Goal: Task Accomplishment & Management: Use online tool/utility

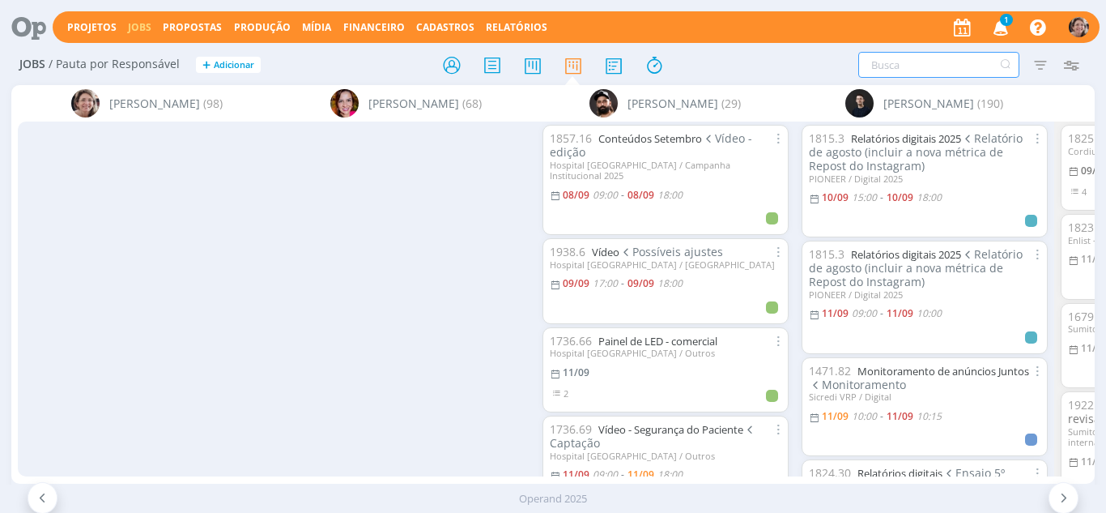
click at [919, 71] on input "text" at bounding box center [939, 65] width 161 height 26
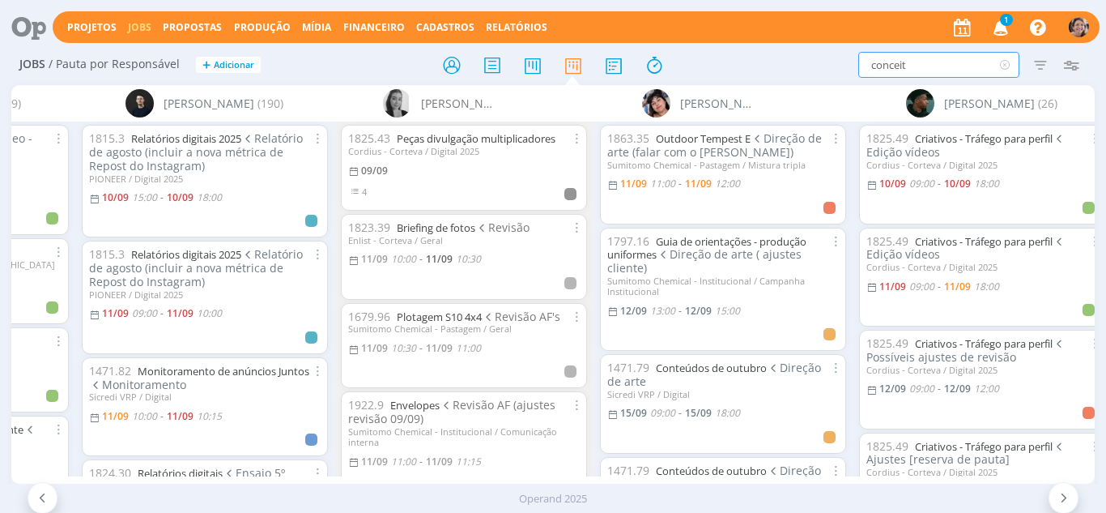
type input "conceito"
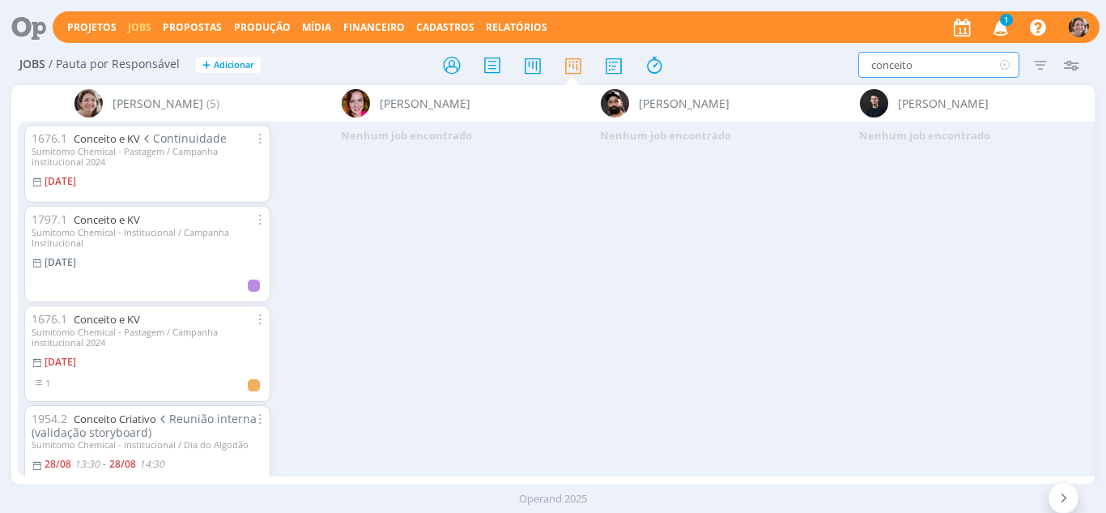
scroll to position [147, 0]
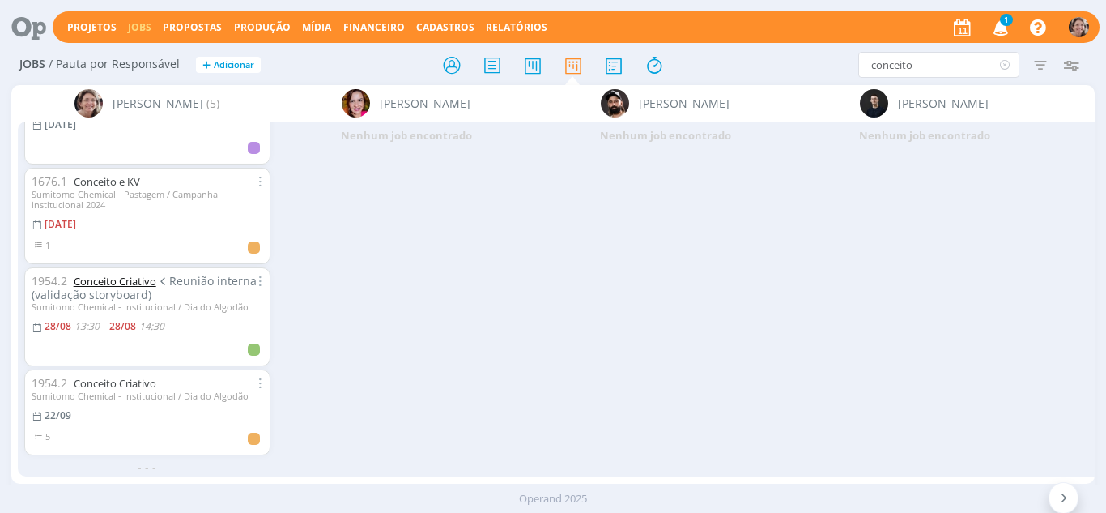
click at [134, 274] on link "Conceito Criativo" at bounding box center [115, 281] width 83 height 15
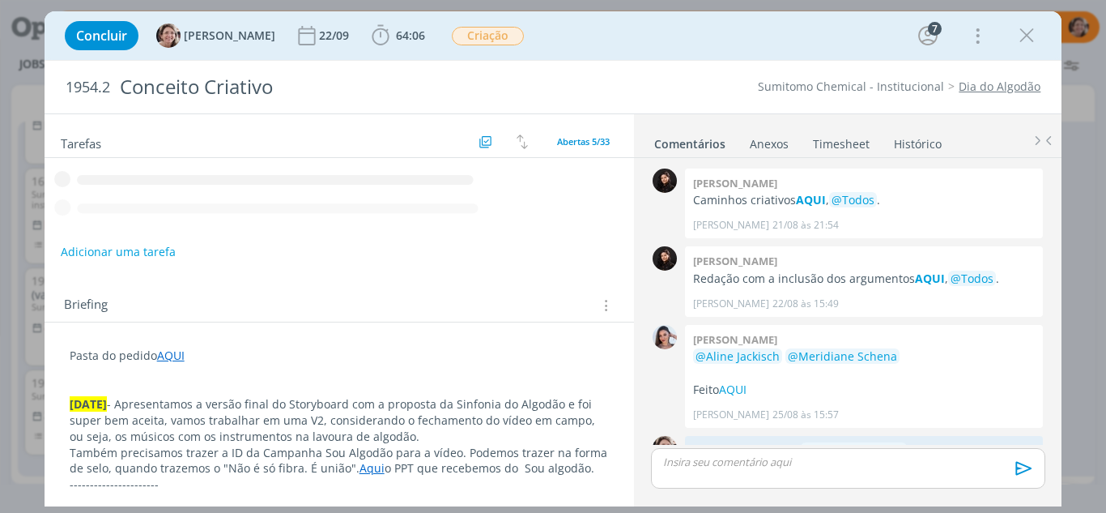
scroll to position [680, 0]
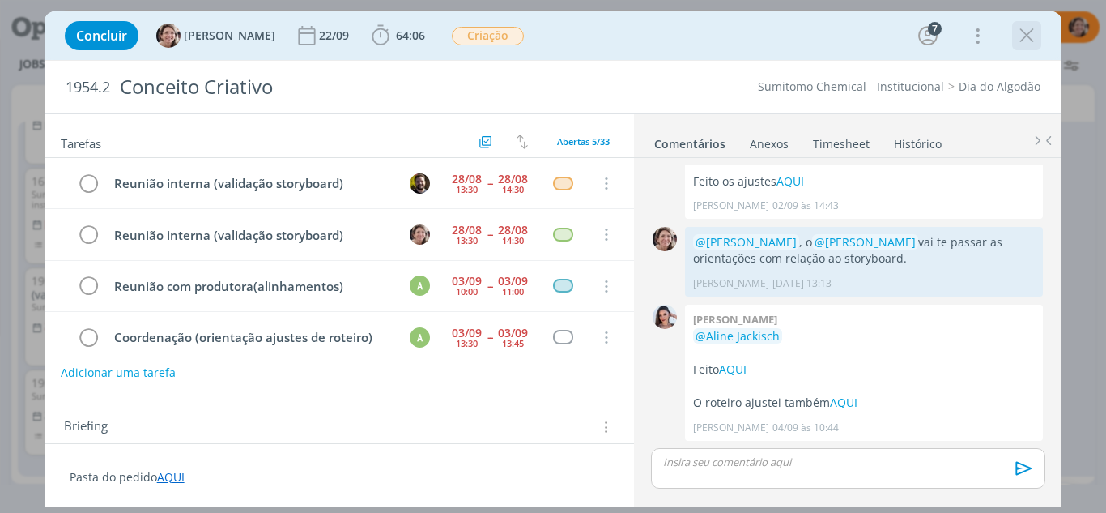
click at [1038, 34] on icon "dialog" at bounding box center [1027, 35] width 24 height 24
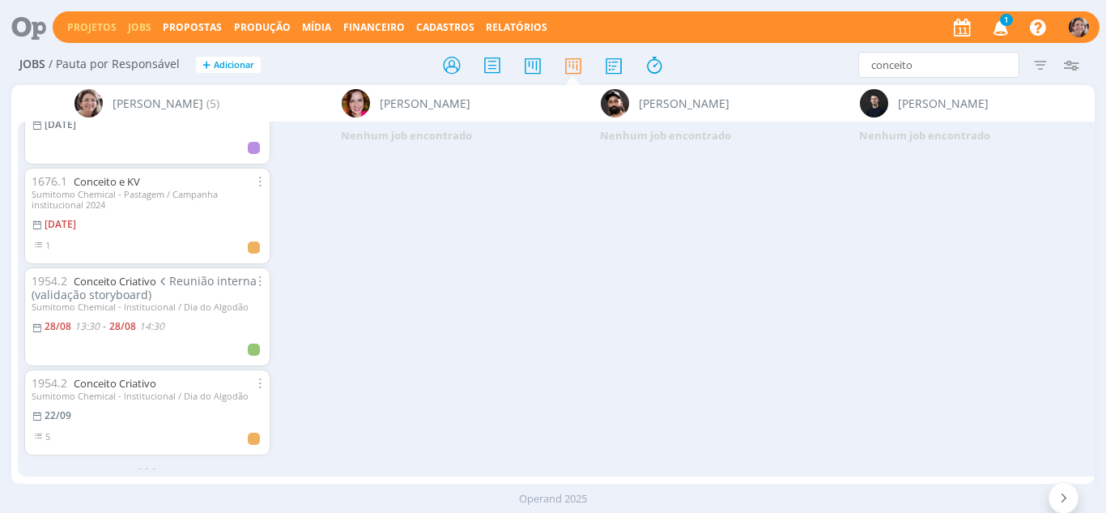
click at [73, 23] on link "Projetos" at bounding box center [91, 27] width 49 height 14
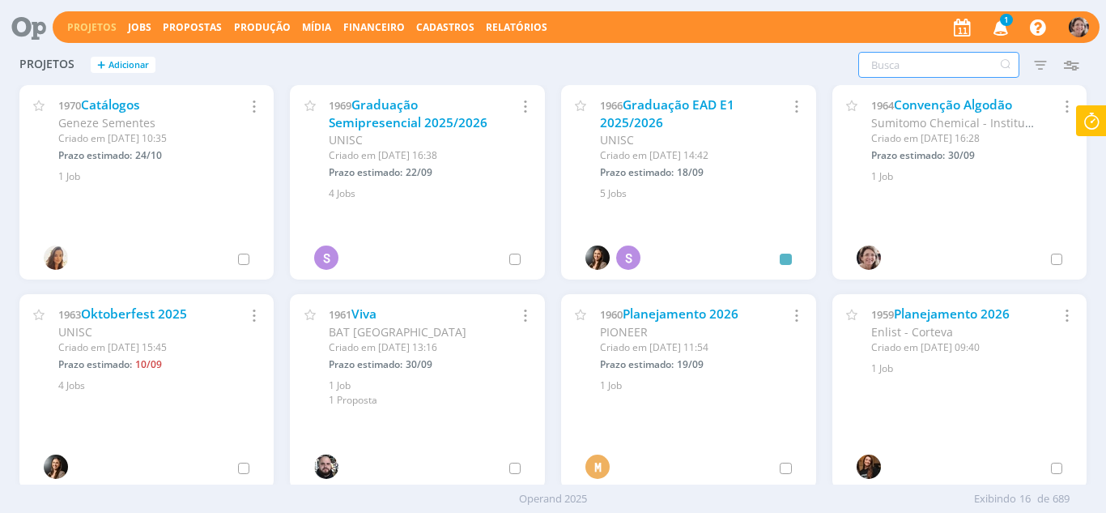
click at [910, 62] on input "text" at bounding box center [939, 65] width 161 height 26
type input "s"
type input "algodão"
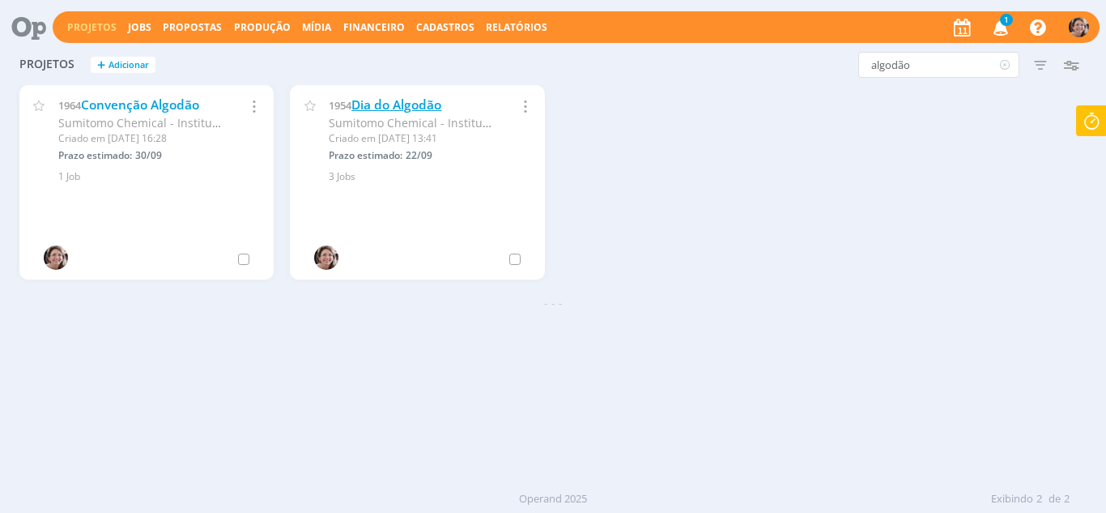
click at [414, 109] on link "Dia do Algodão" at bounding box center [397, 104] width 90 height 17
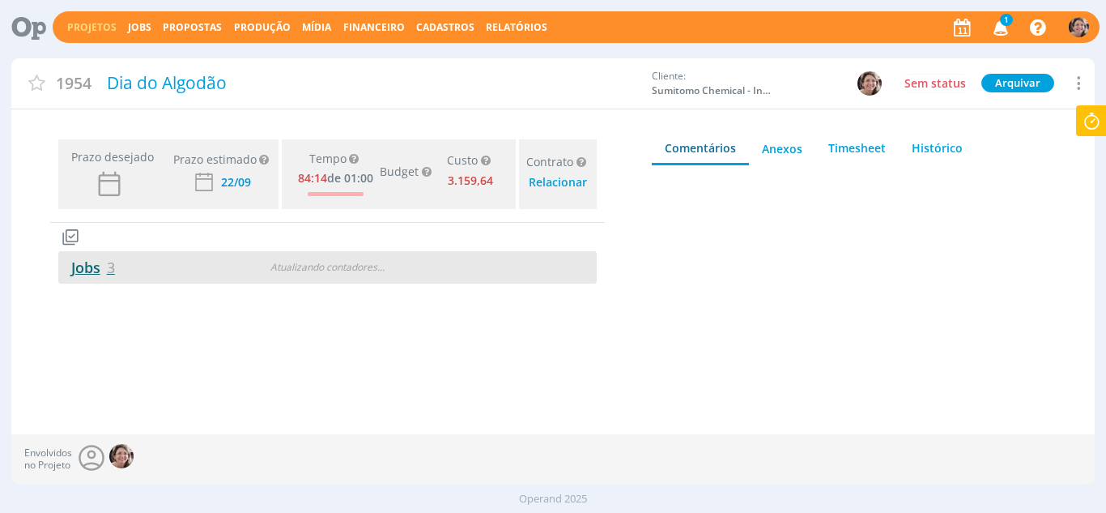
click at [92, 269] on link "Jobs 3" at bounding box center [86, 267] width 57 height 19
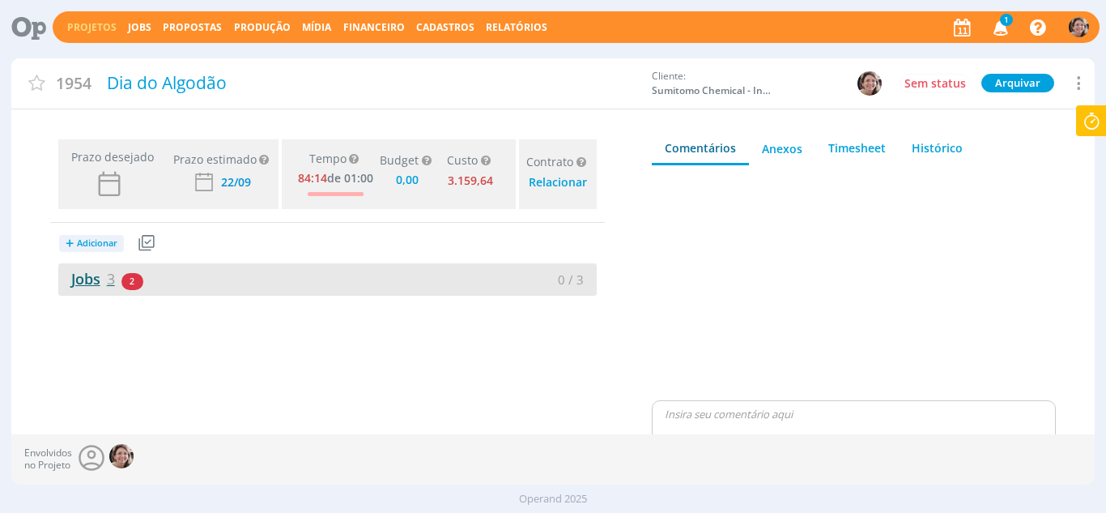
click at [87, 276] on link "Jobs 3" at bounding box center [86, 278] width 57 height 19
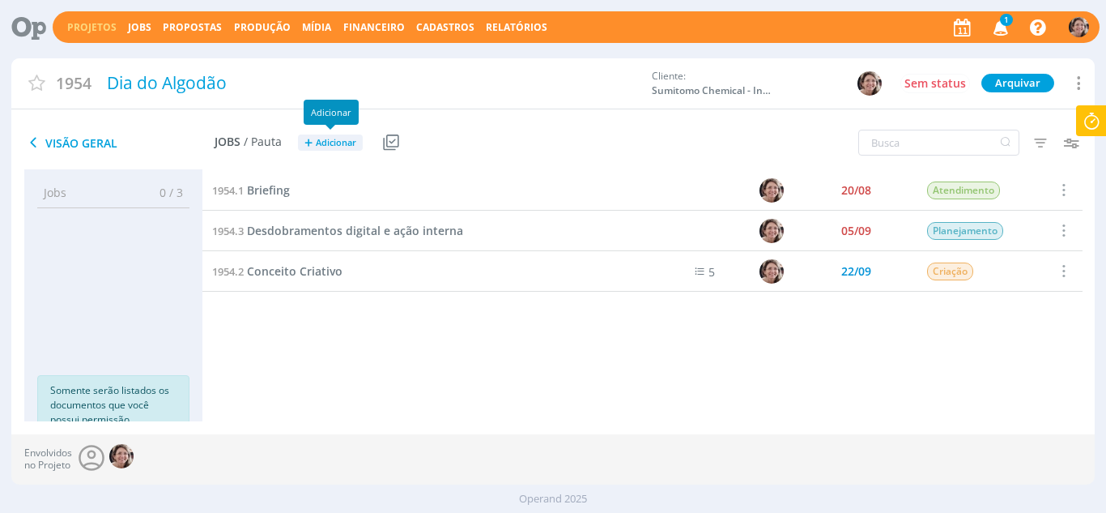
click at [337, 142] on span "Adicionar" at bounding box center [336, 143] width 40 height 11
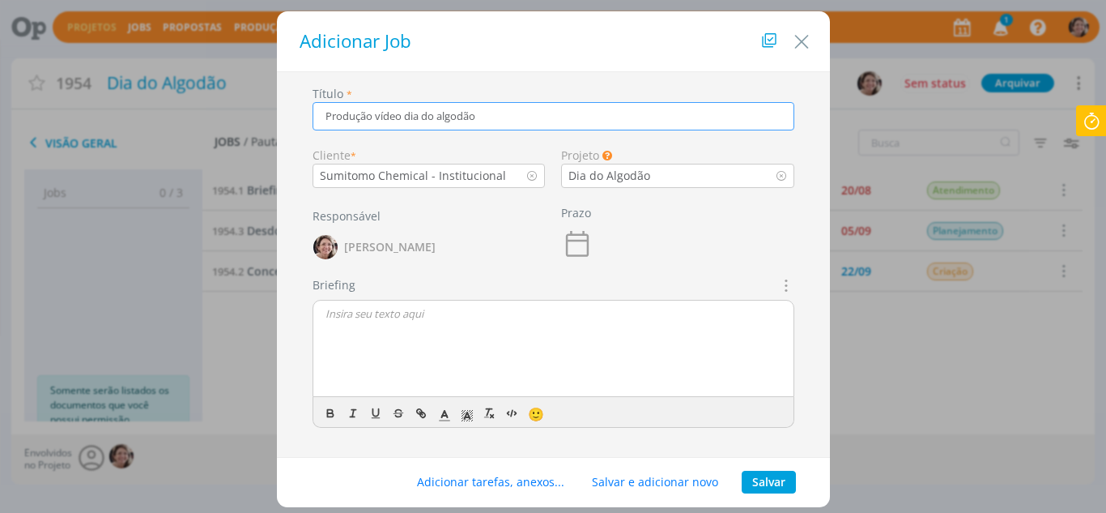
type input "Produção vídeo dia do algodão"
click at [590, 251] on icon "dialog" at bounding box center [577, 244] width 32 height 32
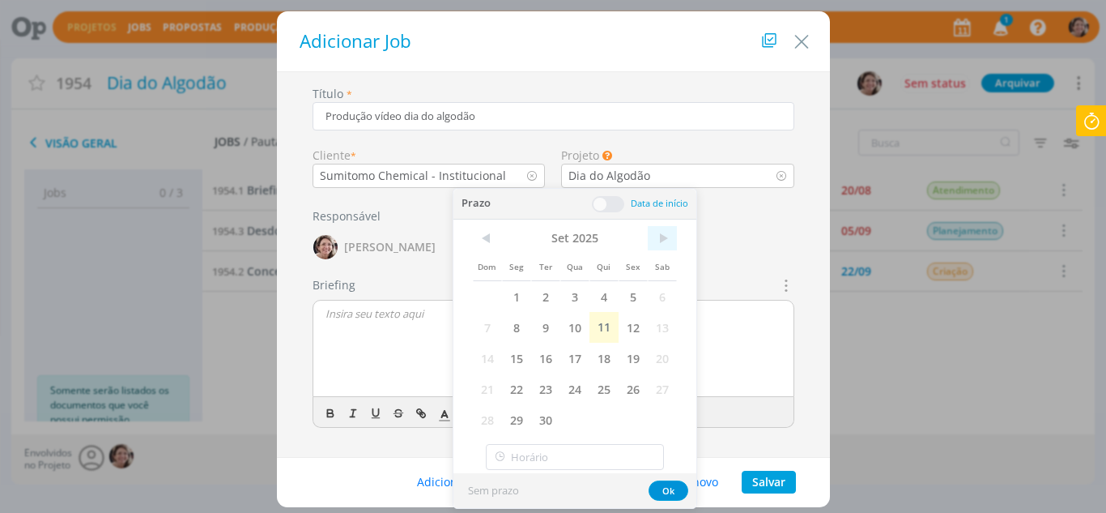
click at [661, 239] on span ">" at bounding box center [662, 238] width 29 height 24
click at [577, 355] on span "15" at bounding box center [575, 358] width 29 height 31
click at [675, 491] on button "Ok" at bounding box center [669, 490] width 40 height 20
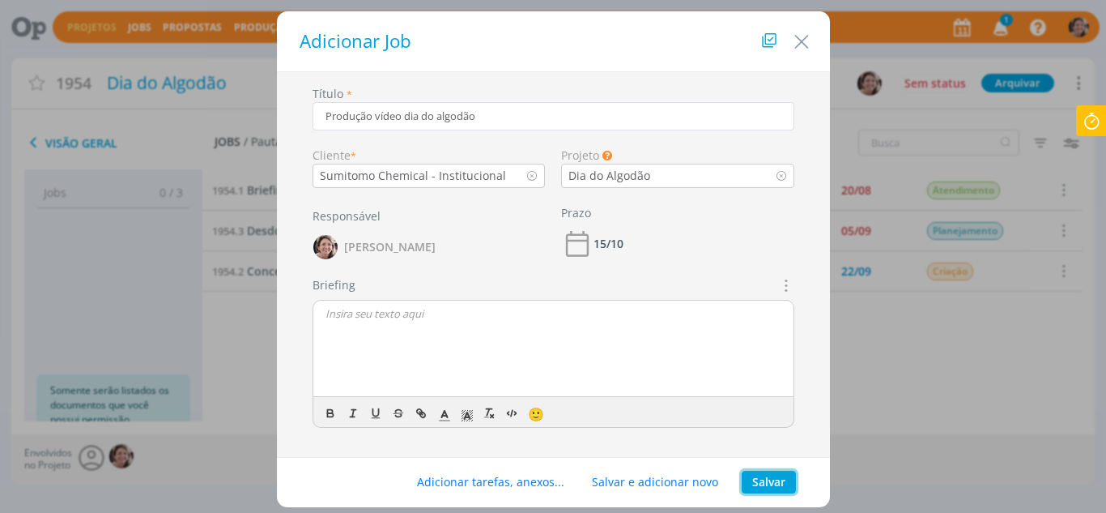
click at [761, 485] on button "Salvar" at bounding box center [769, 482] width 54 height 23
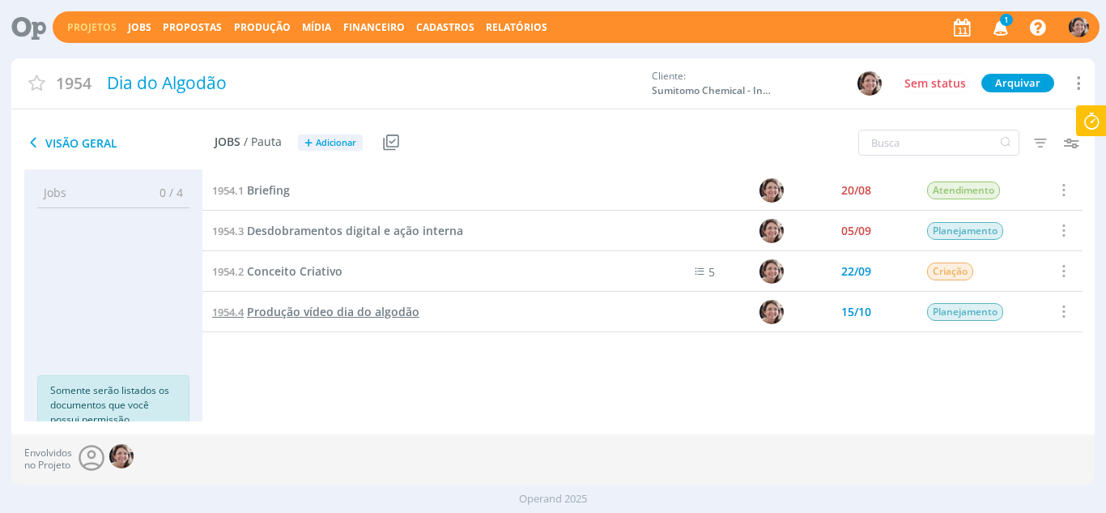
click at [388, 310] on span "Produção vídeo dia do algodão" at bounding box center [333, 311] width 173 height 15
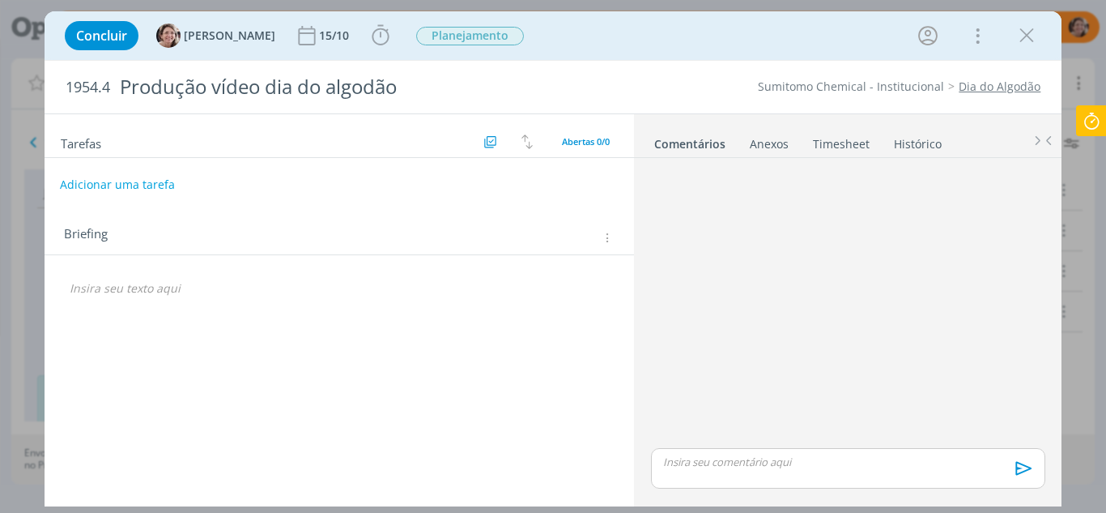
click at [104, 187] on button "Adicionar uma tarefa" at bounding box center [117, 185] width 115 height 28
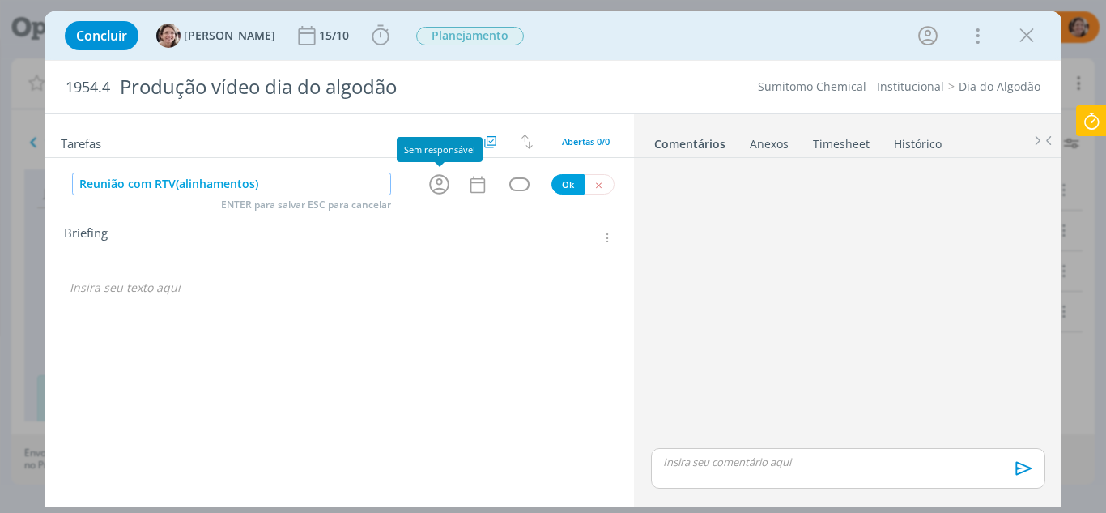
click at [443, 188] on icon "dialog" at bounding box center [439, 184] width 25 height 25
type input "Reunião com RTV(alinhamentos)"
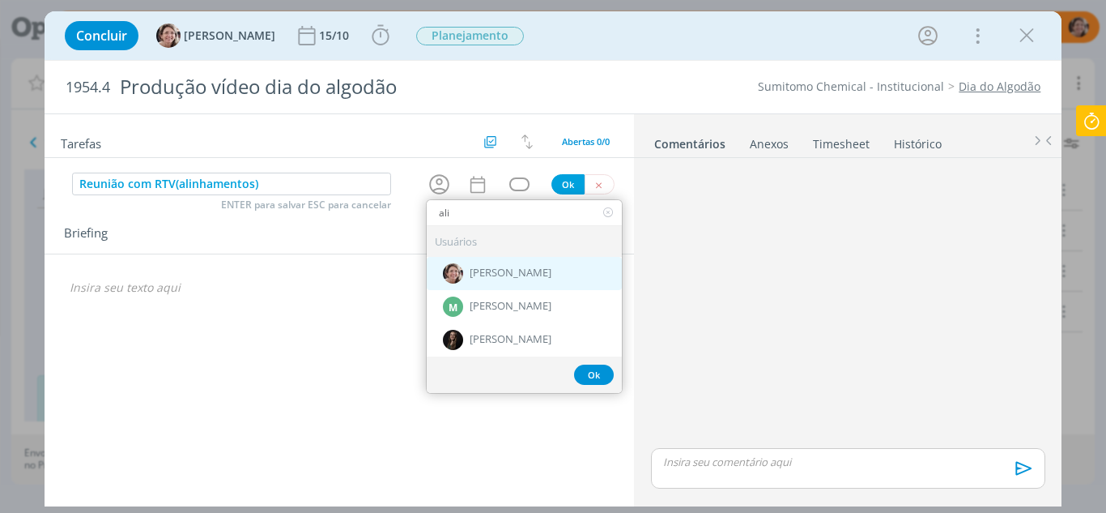
type input "ali"
click at [512, 272] on span "[PERSON_NAME]" at bounding box center [511, 273] width 82 height 13
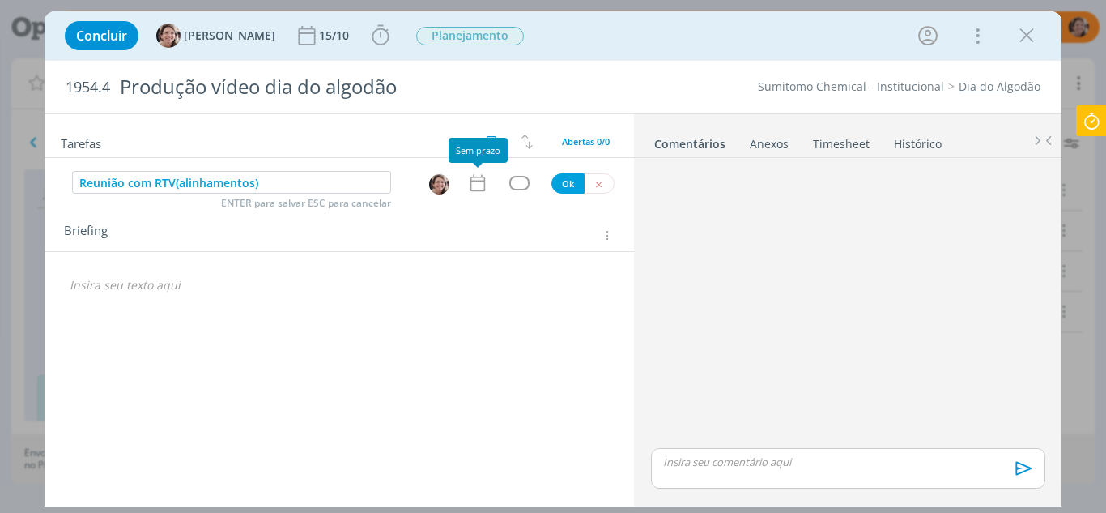
click at [475, 188] on icon "dialog" at bounding box center [477, 183] width 21 height 21
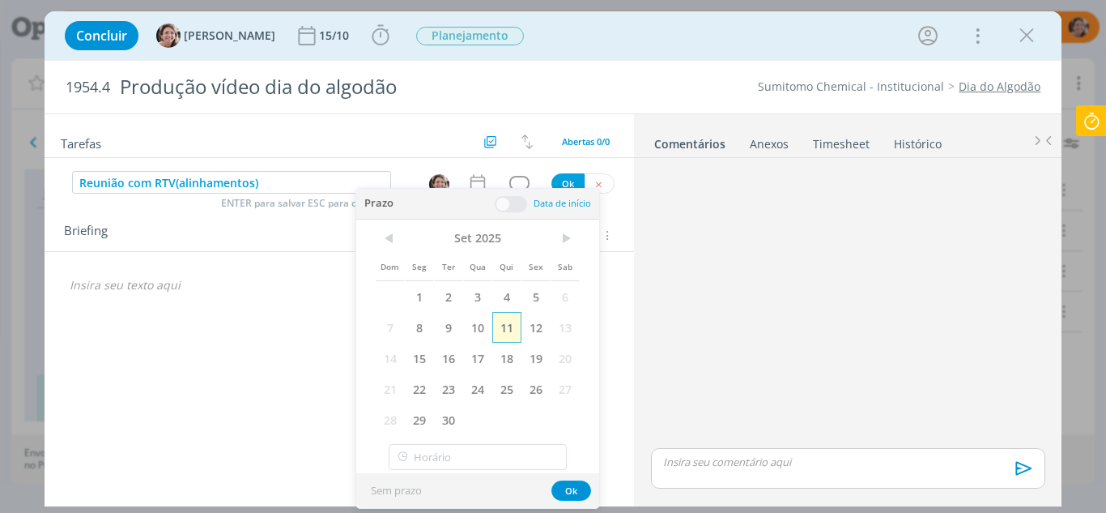
click at [515, 326] on span "11" at bounding box center [506, 327] width 29 height 31
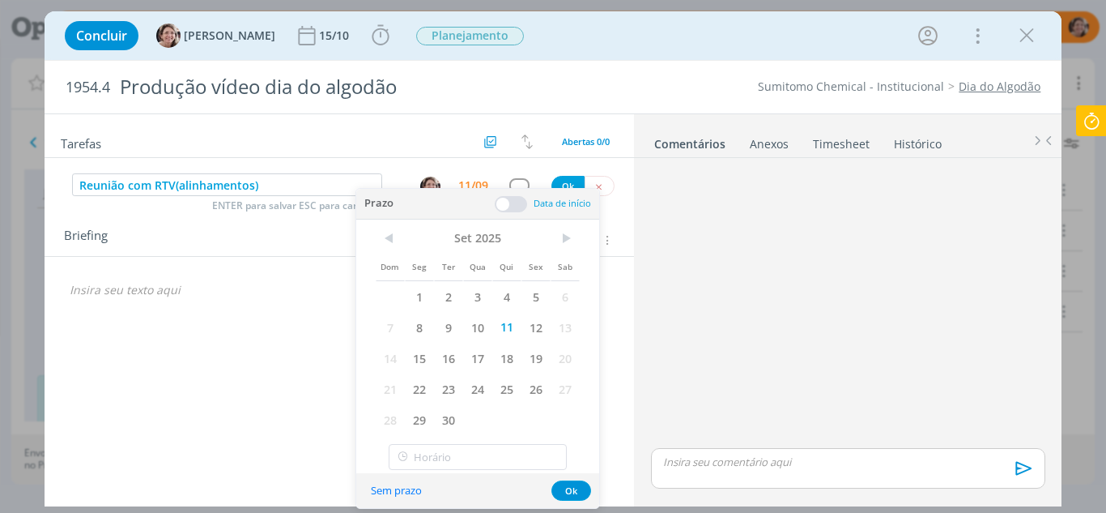
click at [500, 211] on span at bounding box center [511, 204] width 32 height 16
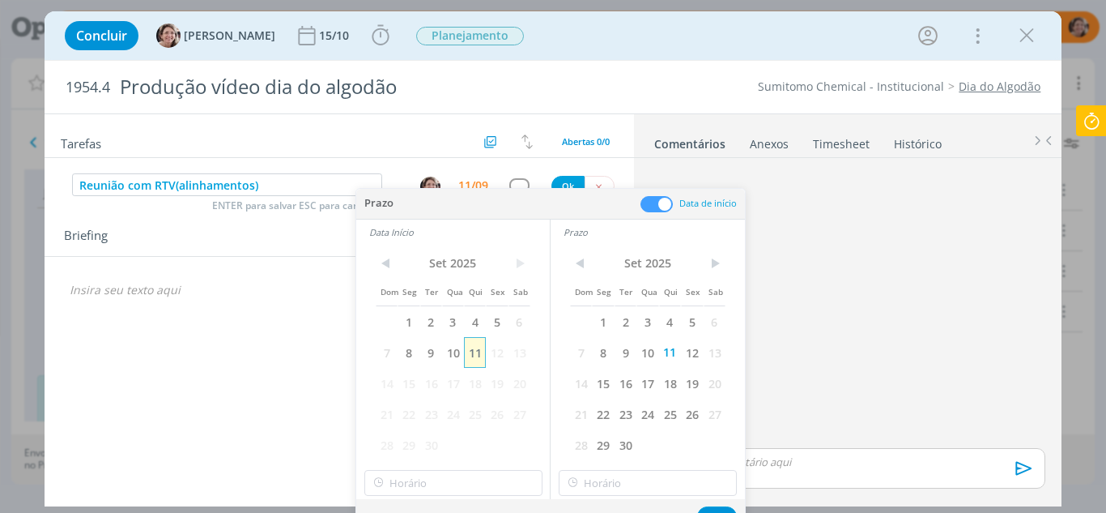
click at [476, 347] on span "11" at bounding box center [475, 352] width 22 height 31
type input "11:00"
click at [433, 477] on input "11:00" at bounding box center [453, 483] width 178 height 26
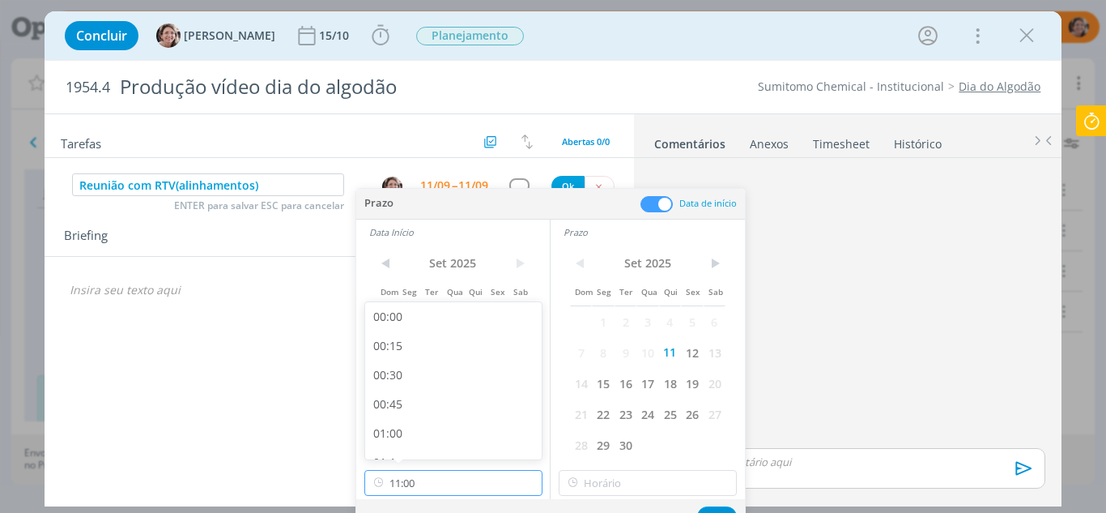
scroll to position [1160, 0]
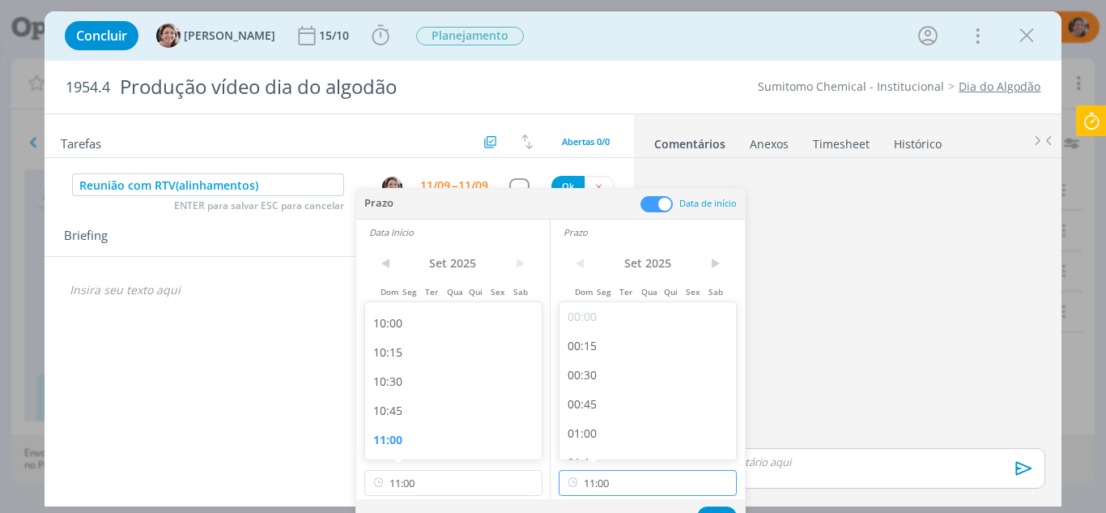
click at [622, 492] on input "11:00" at bounding box center [648, 483] width 178 height 26
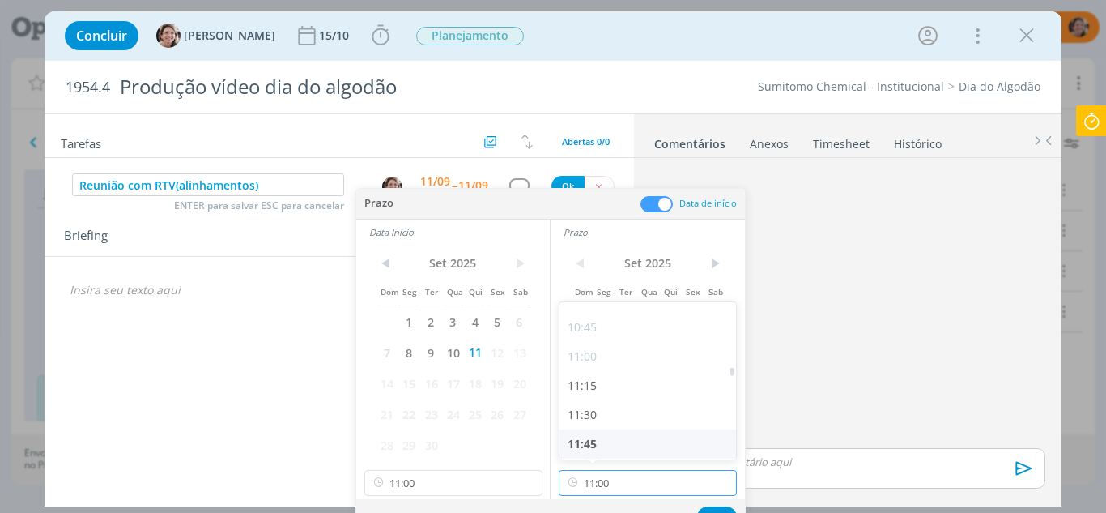
scroll to position [1322, 0]
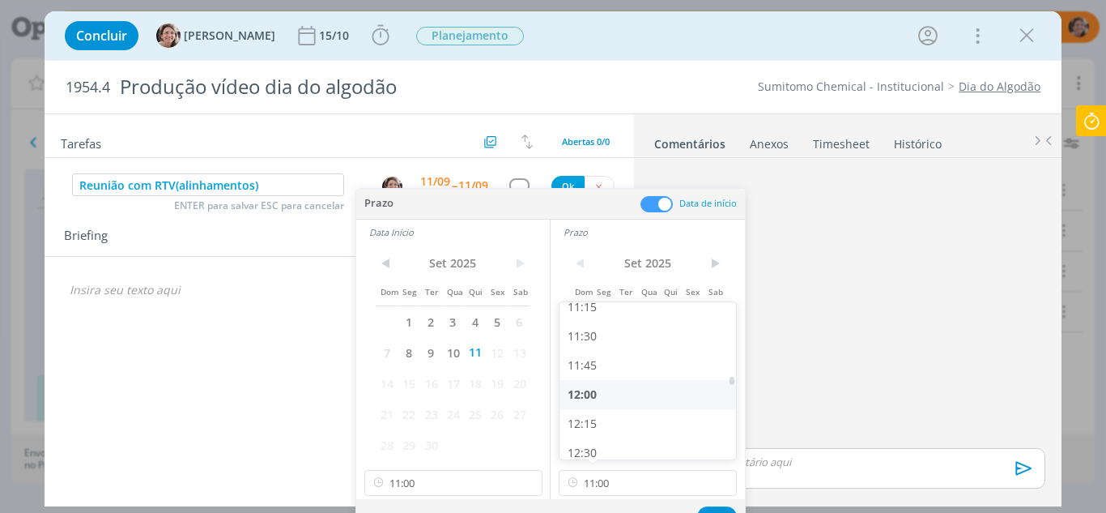
click at [605, 390] on div "12:00" at bounding box center [650, 394] width 181 height 29
type input "12:00"
click at [724, 507] on button "Ok" at bounding box center [717, 516] width 40 height 20
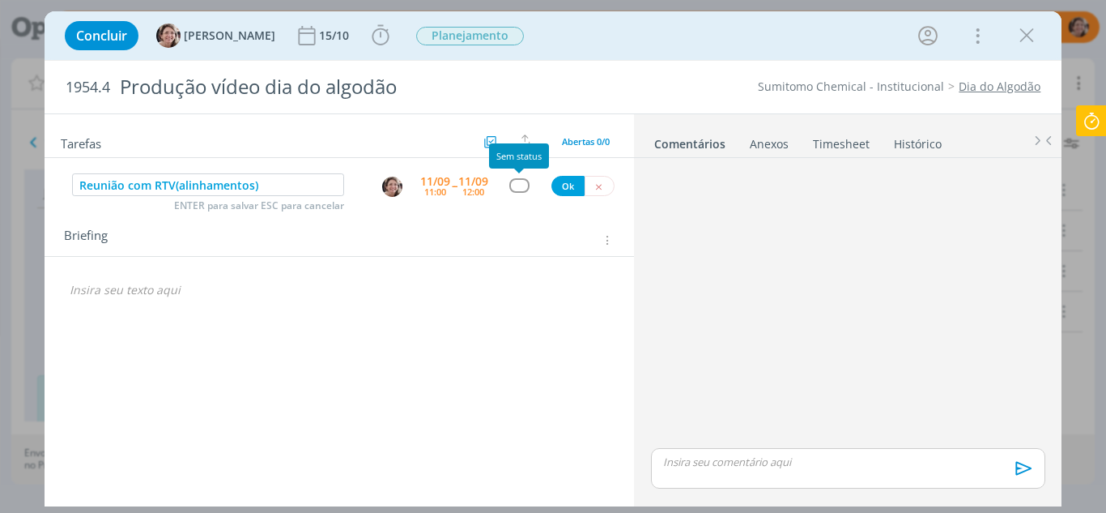
click at [521, 183] on div "dialog" at bounding box center [519, 185] width 20 height 14
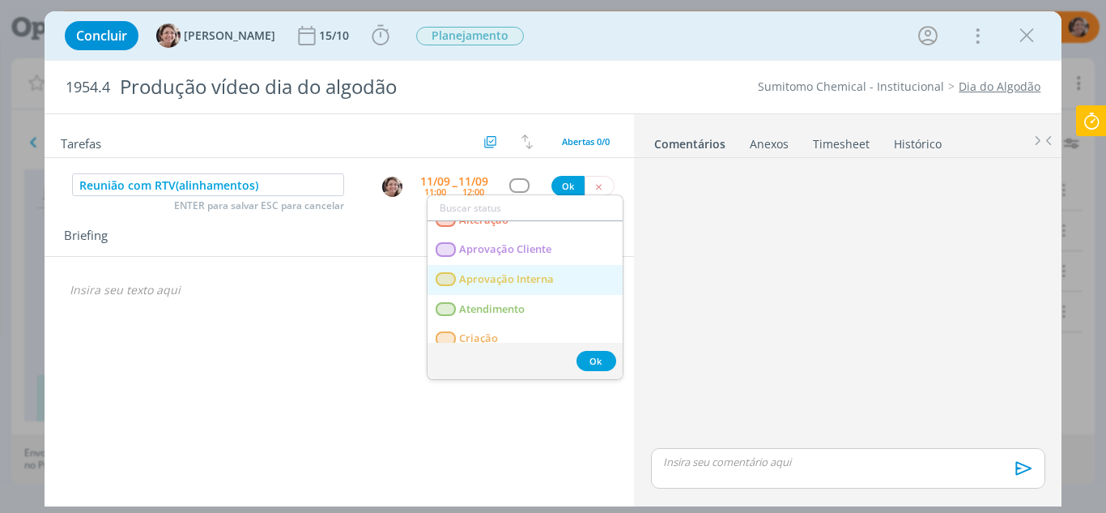
scroll to position [81, 0]
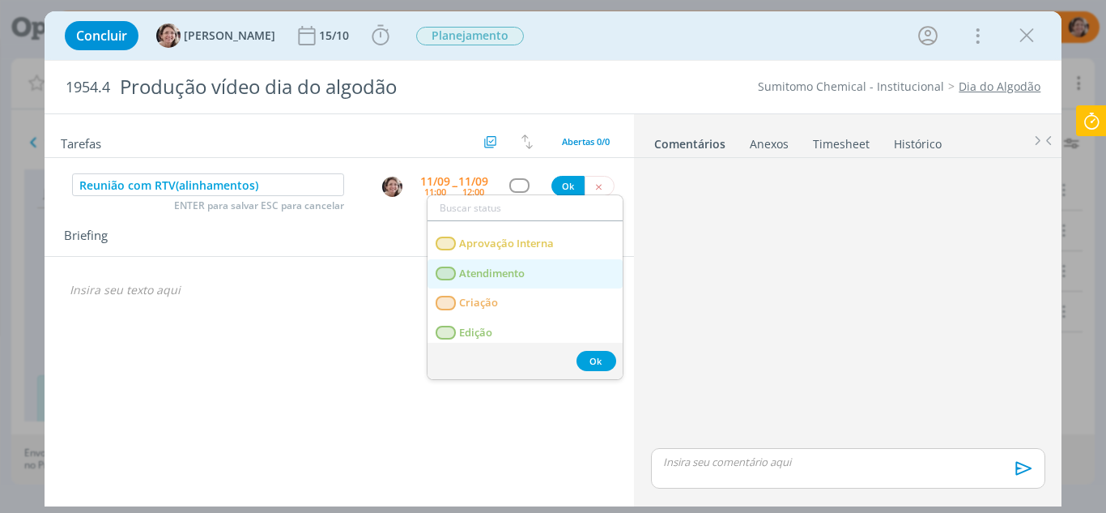
drag, startPoint x: 522, startPoint y: 271, endPoint x: 557, endPoint y: 240, distance: 47.0
click at [523, 271] on span "Atendimento" at bounding box center [492, 273] width 66 height 13
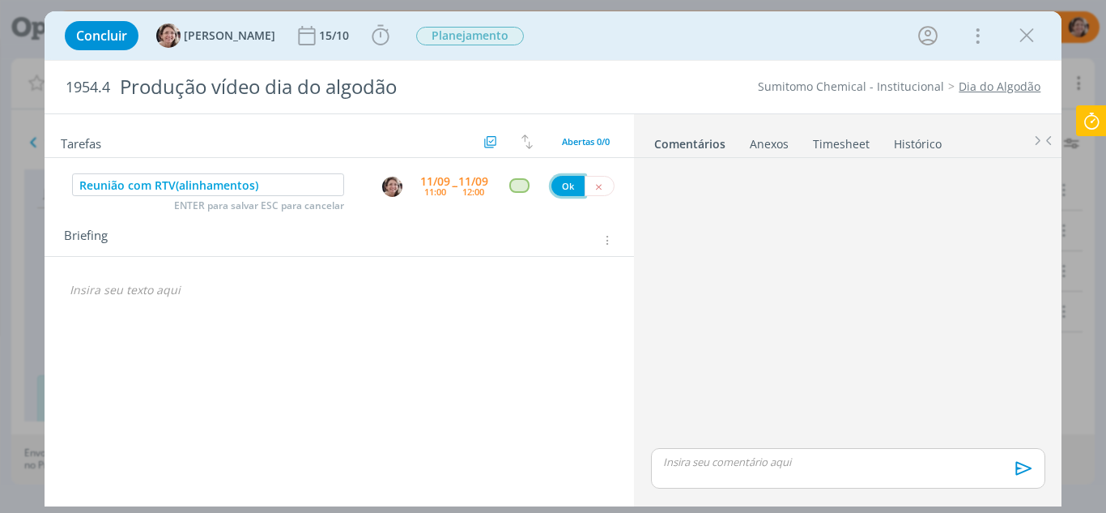
drag, startPoint x: 561, startPoint y: 185, endPoint x: 246, endPoint y: 200, distance: 314.6
click at [561, 185] on button "Ok" at bounding box center [568, 186] width 33 height 20
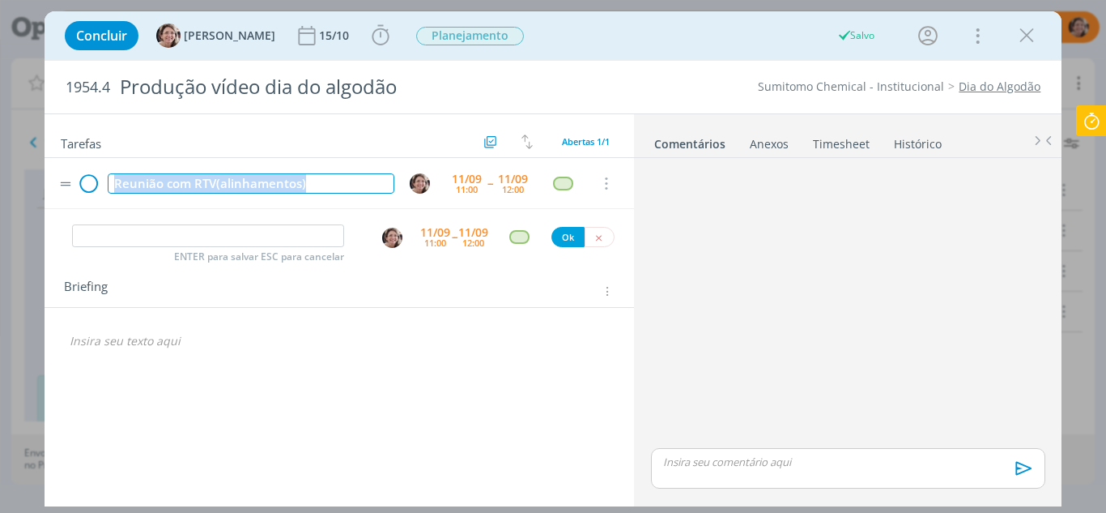
drag, startPoint x: 313, startPoint y: 189, endPoint x: 92, endPoint y: 178, distance: 221.4
click at [92, 178] on tr "Reunião com RTV(alinhamentos) 11/09 11:00 -- 11/09 12:00 Cancelar" at bounding box center [340, 183] width 590 height 51
copy div "Reunião com RTV(alinhamentos)"
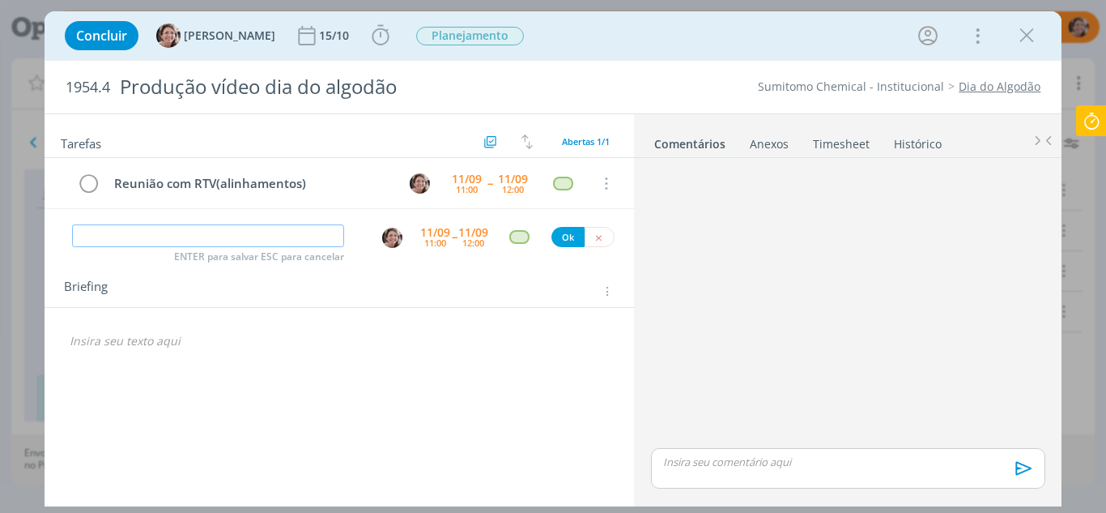
click at [286, 233] on input "dialog" at bounding box center [208, 235] width 273 height 23
paste input "Reunião com RTV(alinhamentos)"
click at [390, 233] on img "dialog" at bounding box center [392, 238] width 20 height 20
type input "Reunião com RTV(alinhamentos)"
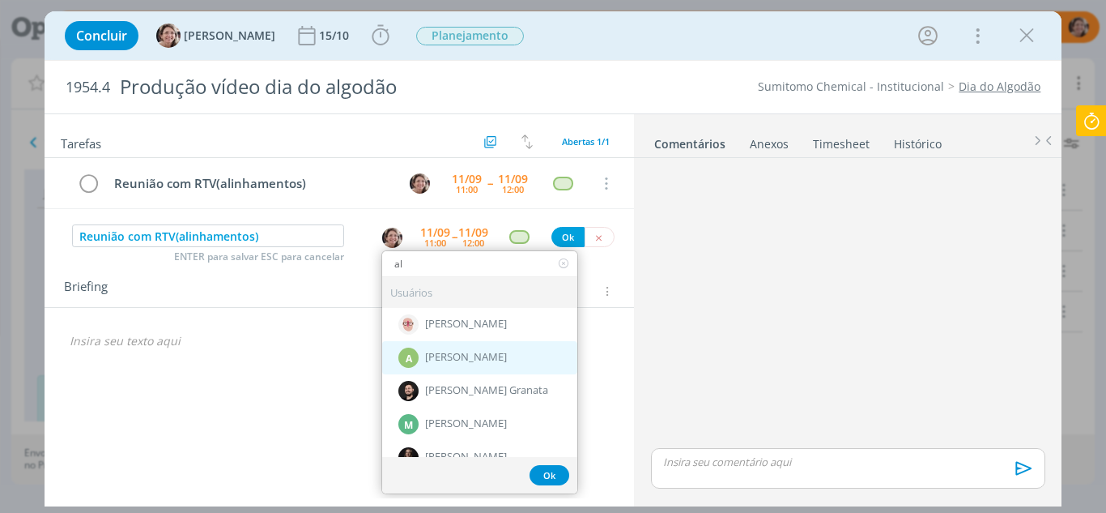
type input "al"
click at [483, 346] on div "A Alexandre Assumpção" at bounding box center [479, 357] width 195 height 33
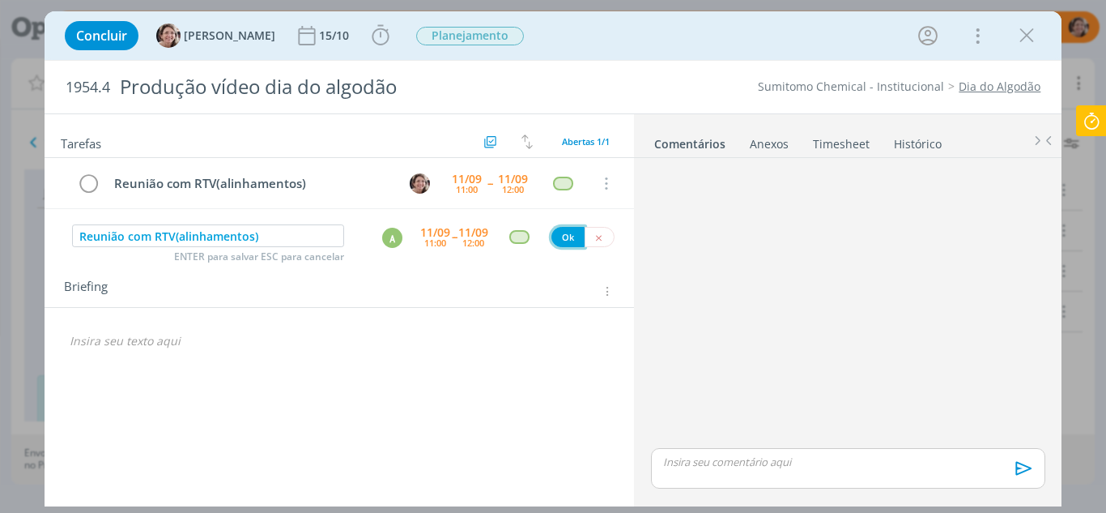
click at [575, 230] on button "Ok" at bounding box center [568, 237] width 33 height 20
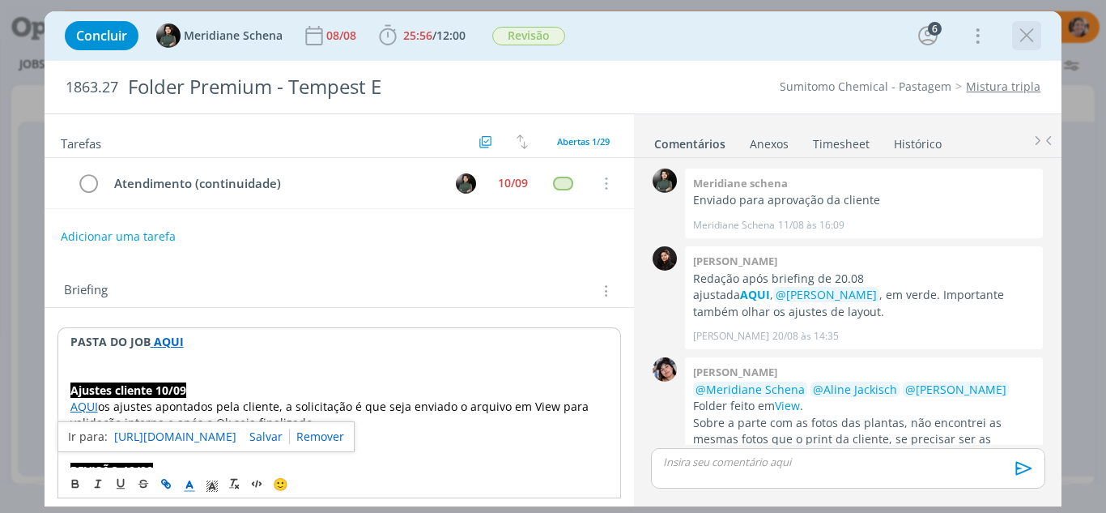
scroll to position [2023, 0]
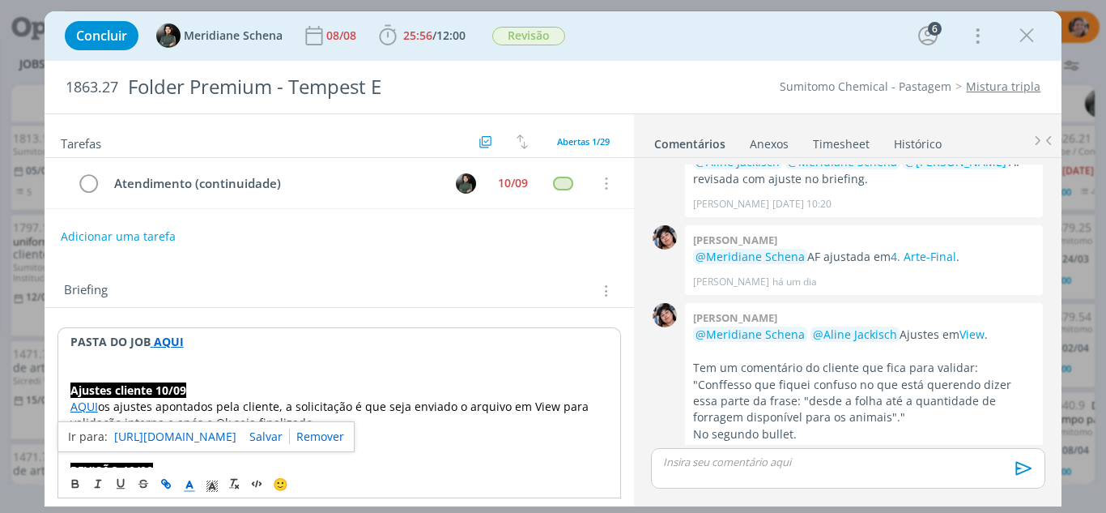
click at [1022, 36] on icon "dialog" at bounding box center [1027, 35] width 24 height 24
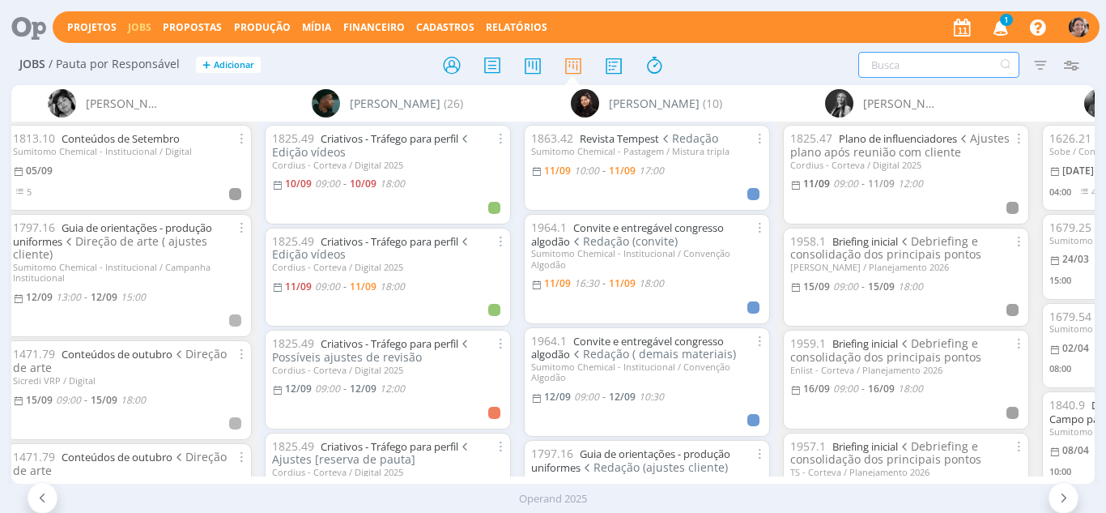
click at [931, 63] on input "text" at bounding box center [939, 65] width 161 height 26
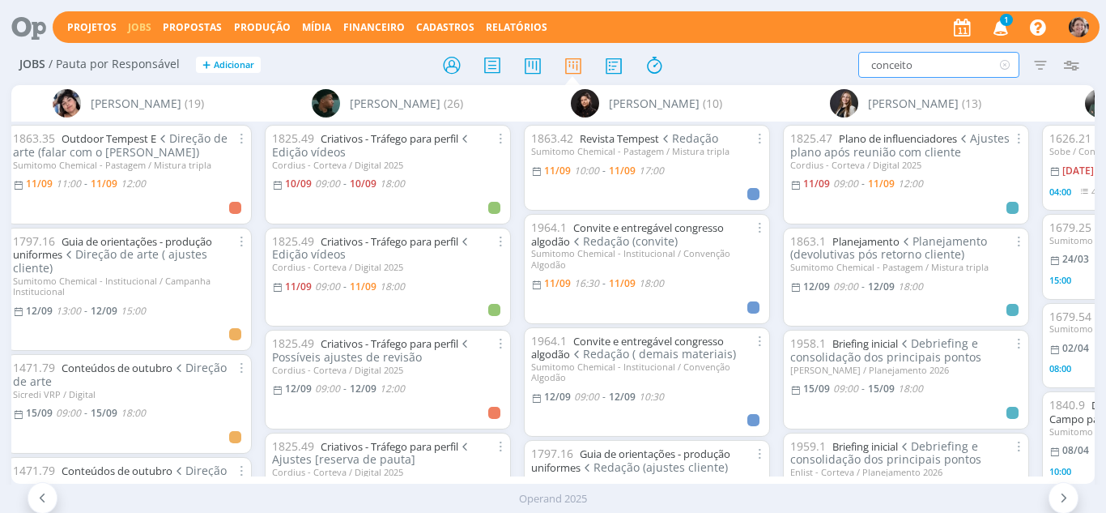
type input "conceito"
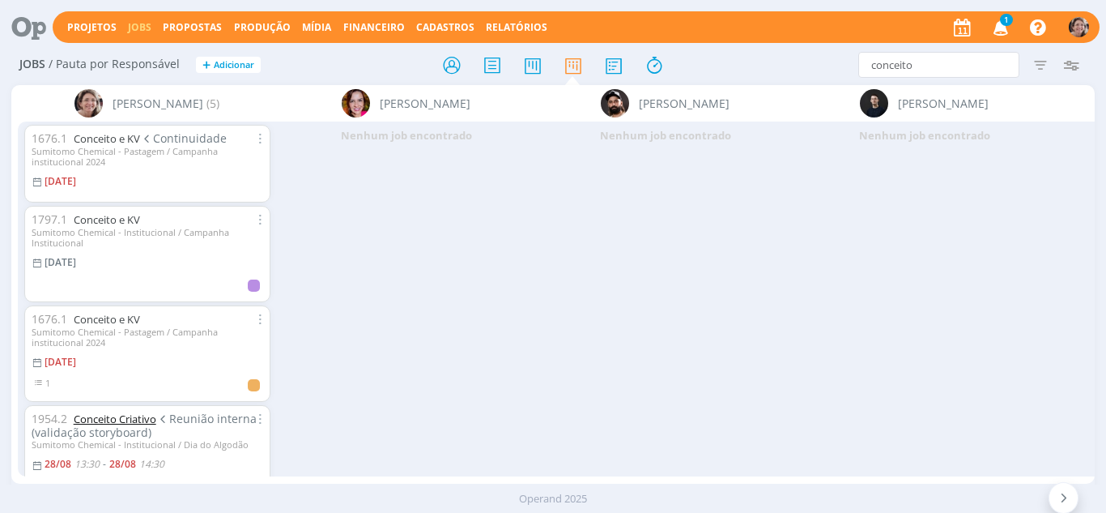
click at [112, 420] on link "Conceito Criativo" at bounding box center [115, 418] width 83 height 15
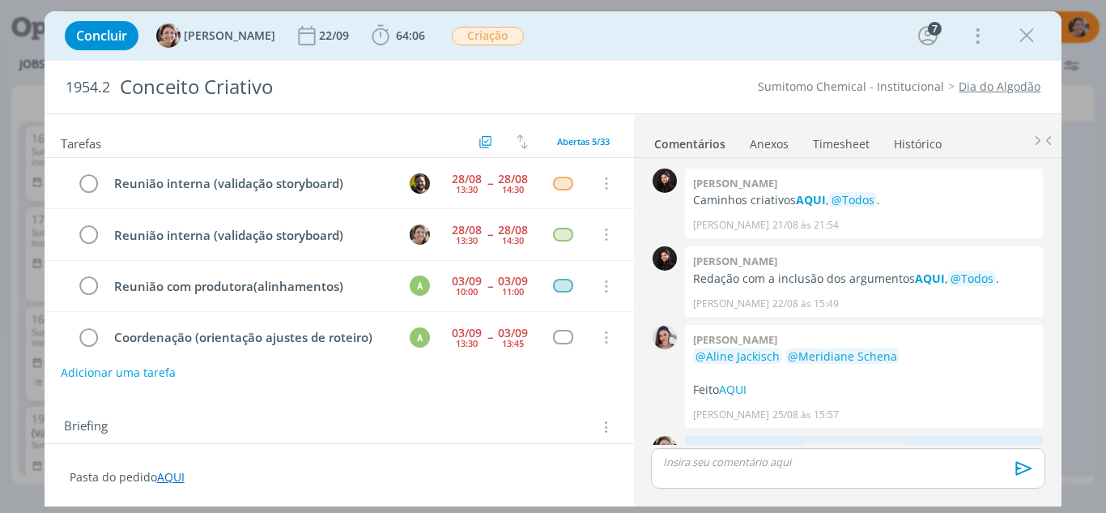
scroll to position [680, 0]
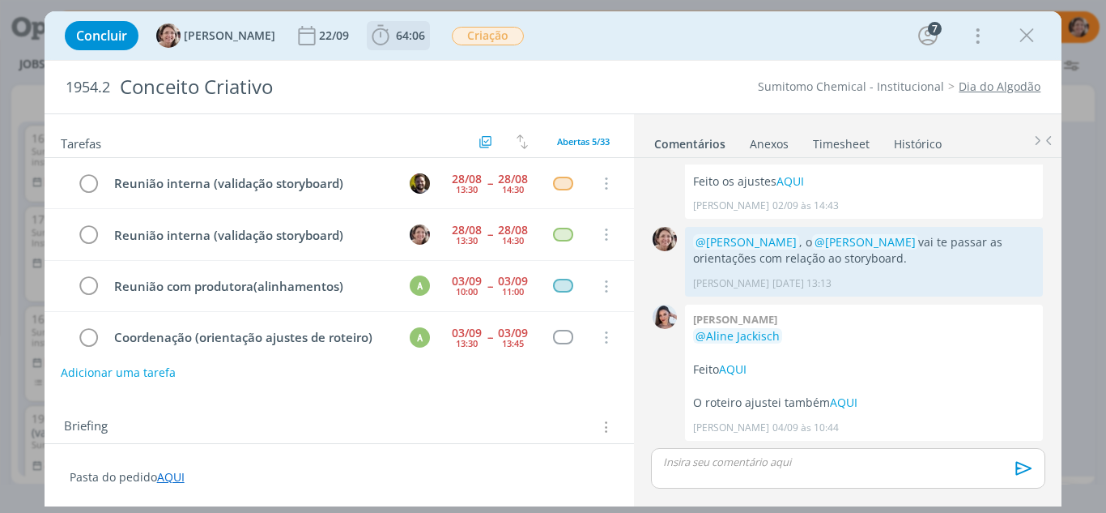
click at [369, 43] on icon "dialog" at bounding box center [381, 35] width 24 height 24
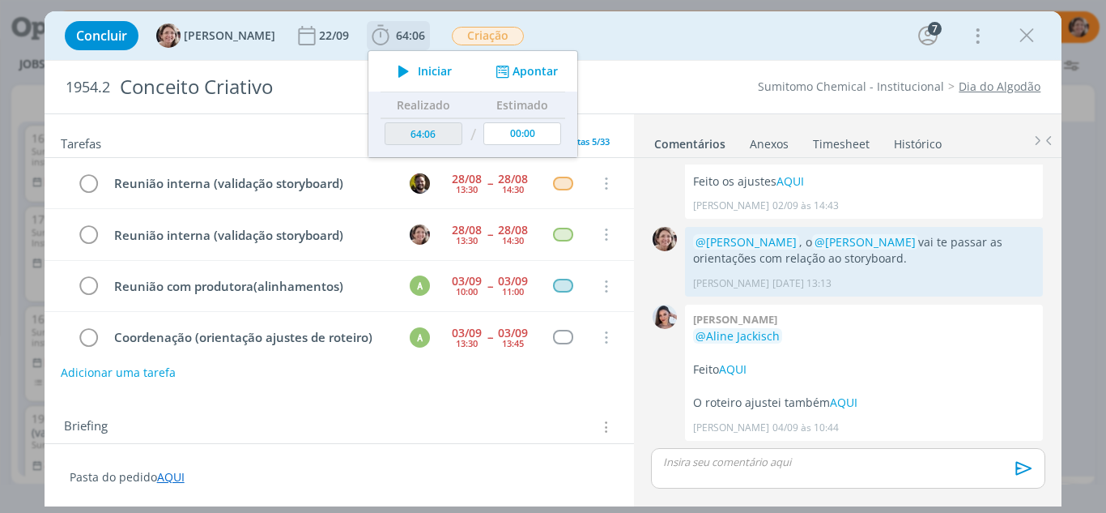
click at [396, 67] on icon "dialog" at bounding box center [404, 71] width 28 height 21
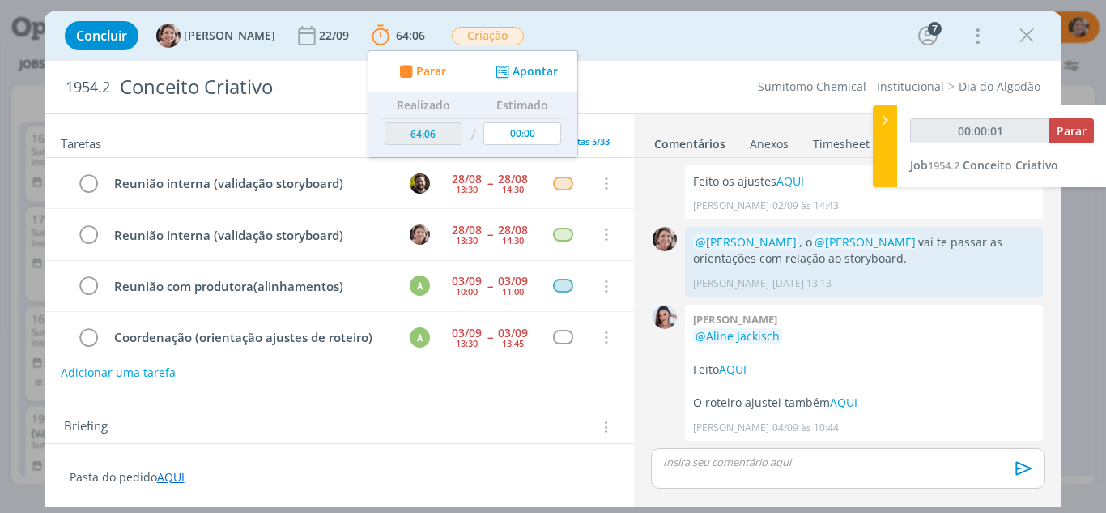
type input "00:00:02"
click at [895, 123] on div at bounding box center [885, 146] width 24 height 82
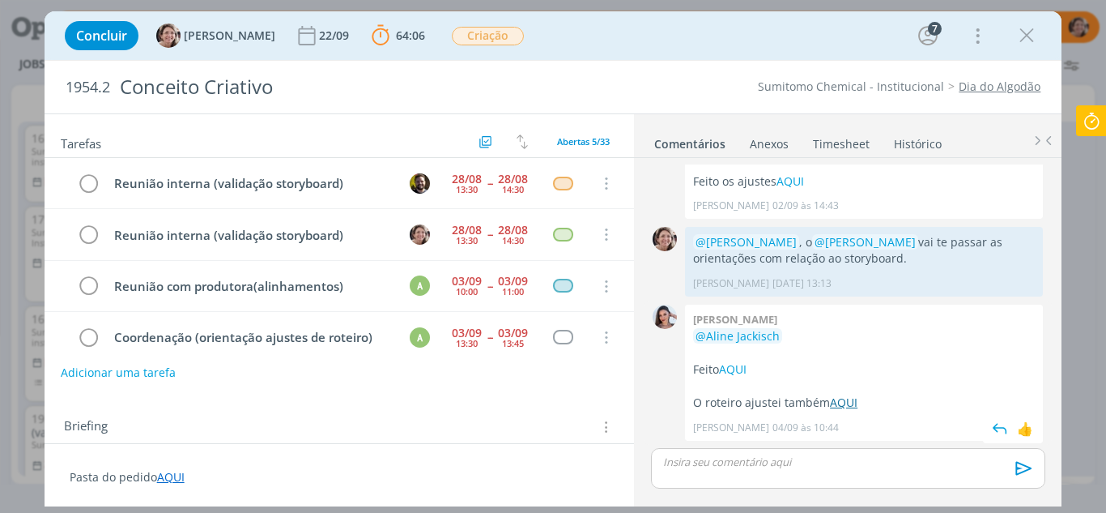
click at [853, 399] on link "AQUI" at bounding box center [844, 401] width 28 height 15
drag, startPoint x: 838, startPoint y: 403, endPoint x: 879, endPoint y: 420, distance: 43.6
click at [879, 420] on span "[PERSON_NAME] [DATE] 10:44" at bounding box center [860, 427] width 334 height 15
click at [850, 399] on link "AQUI" at bounding box center [844, 401] width 28 height 15
